Goal: Information Seeking & Learning: Learn about a topic

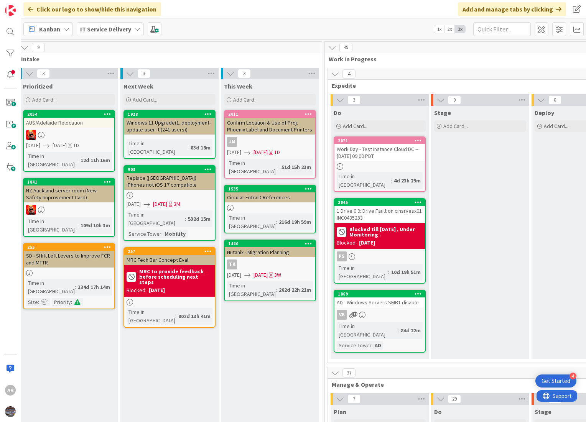
scroll to position [0, 211]
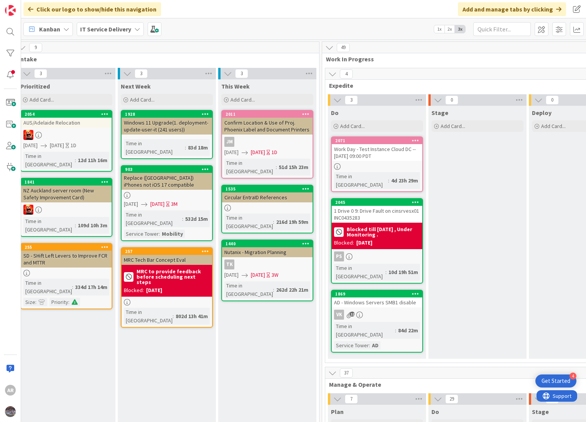
click at [366, 162] on div "2071 Work Day - Test Instance Cloud DC -- [DATE] 09:00 PDT Time in [GEOGRAPHIC_…" at bounding box center [377, 165] width 92 height 56
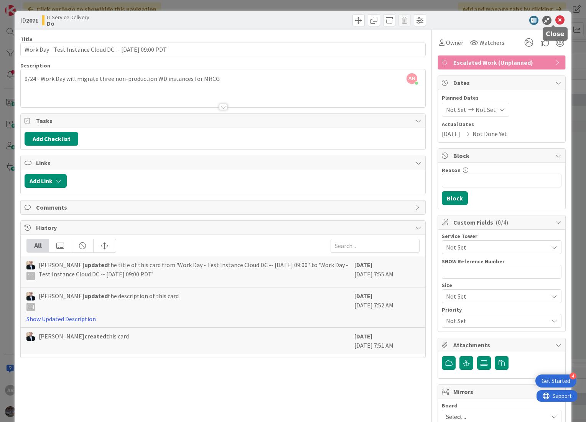
click at [555, 18] on icon at bounding box center [559, 20] width 9 height 9
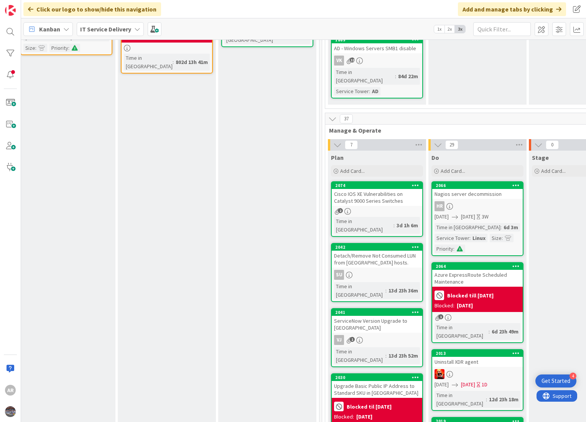
scroll to position [255, 211]
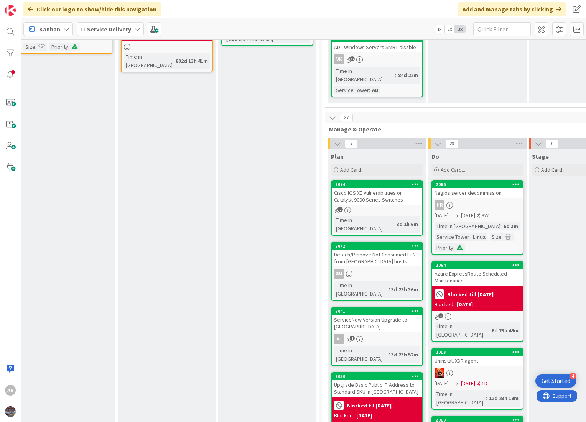
click at [360, 188] on div "Cisco IOS XE Vulnerabilities on Catalyst 9000 Series Switches" at bounding box center [377, 196] width 91 height 17
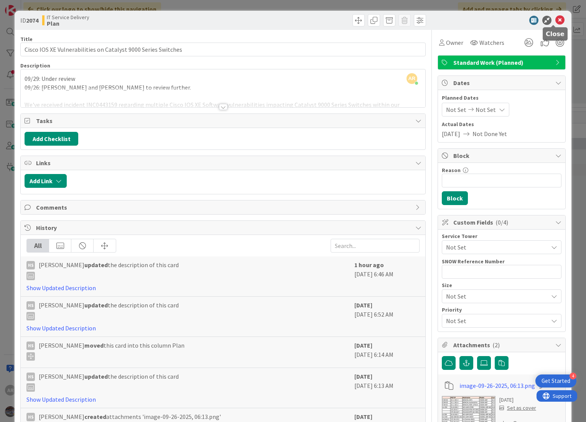
click at [555, 19] on icon at bounding box center [559, 20] width 9 height 9
